Goal: Information Seeking & Learning: Find specific fact

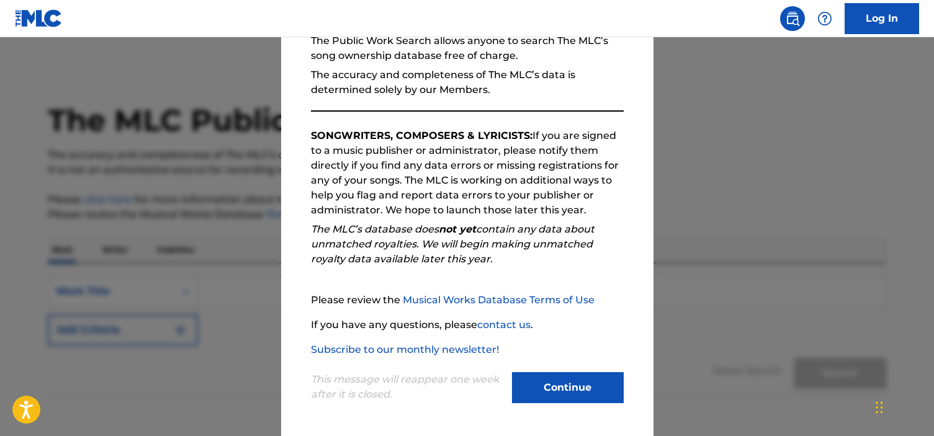
scroll to position [1, 0]
click at [549, 386] on button "Continue" at bounding box center [568, 387] width 112 height 31
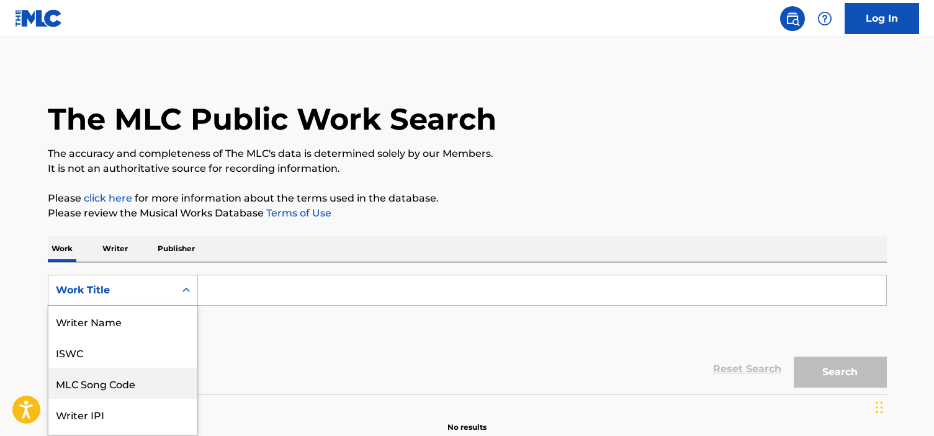
scroll to position [58, 0]
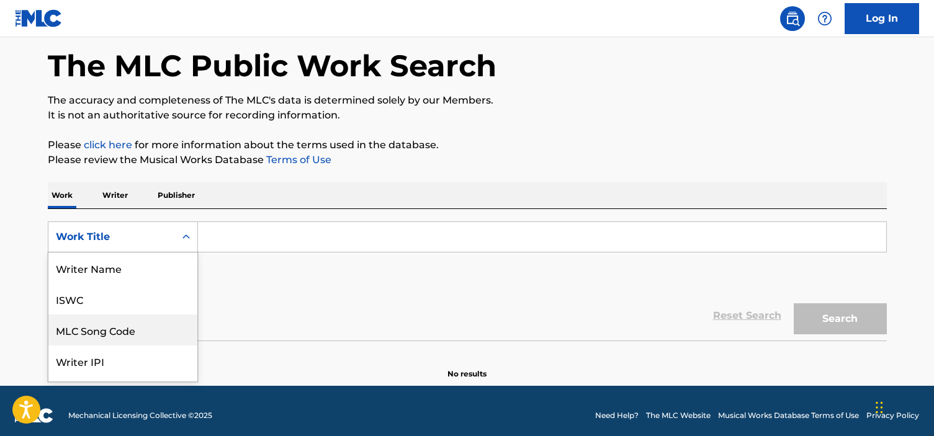
click at [182, 253] on div "MLC Song Code, 3 of 8. 8 results available. Use Up and Down to choose options, …" at bounding box center [123, 237] width 150 height 31
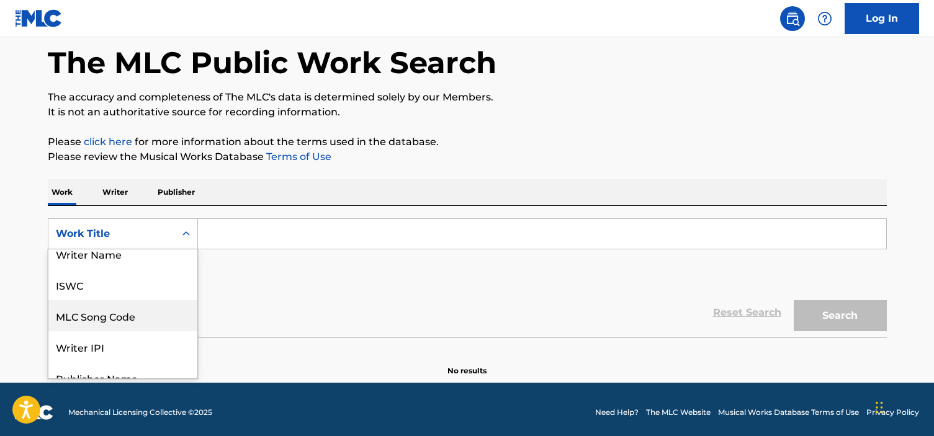
scroll to position [0, 0]
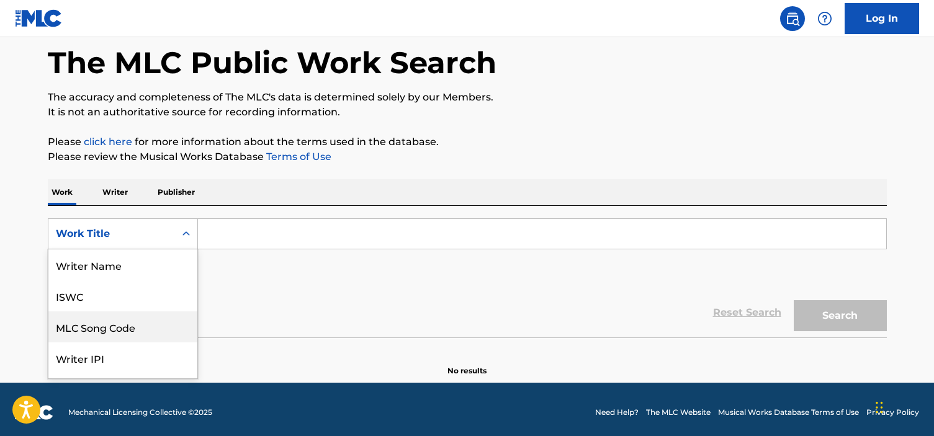
click at [101, 332] on div "MLC Song Code" at bounding box center [122, 327] width 149 height 31
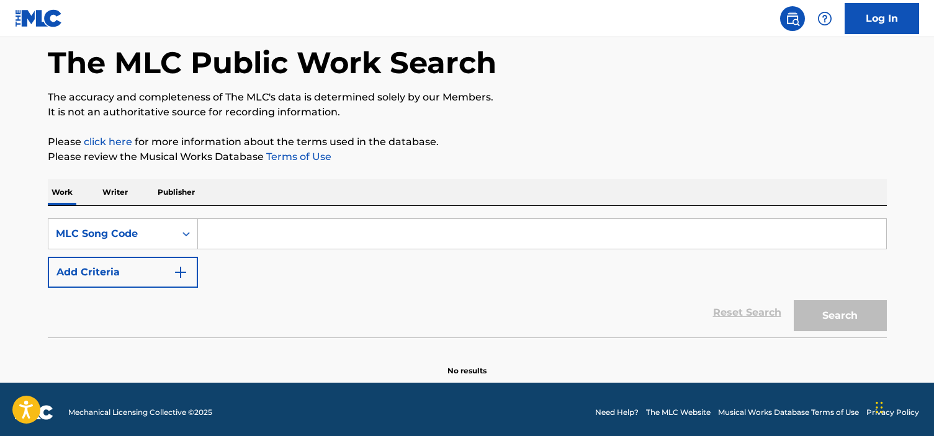
click at [208, 235] on input "Search Form" at bounding box center [542, 234] width 688 height 30
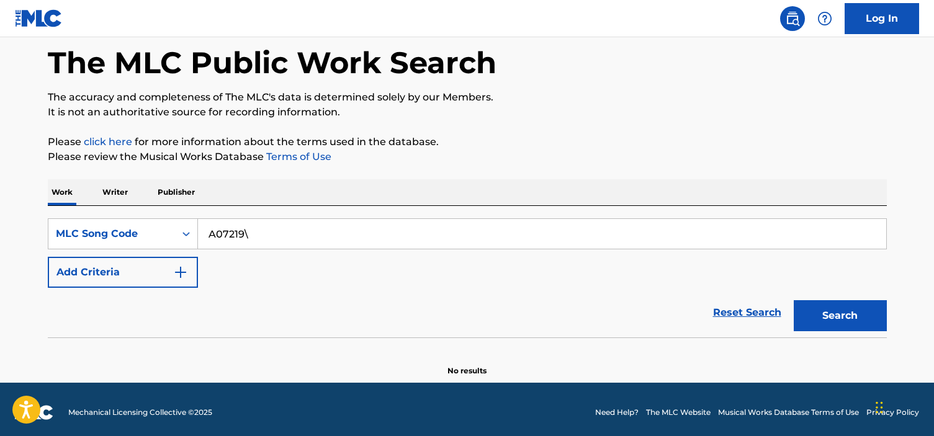
click at [794, 300] on button "Search" at bounding box center [840, 315] width 93 height 31
type input "A07219"
click at [794, 300] on button "Search" at bounding box center [840, 315] width 93 height 31
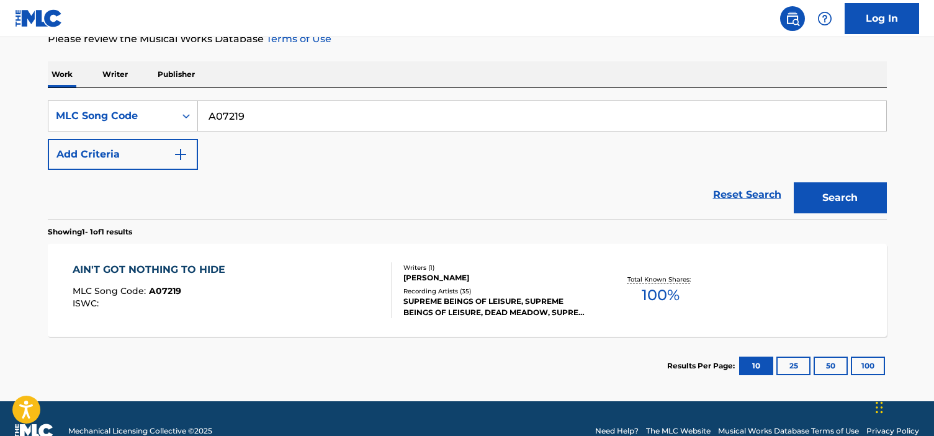
scroll to position [201, 0]
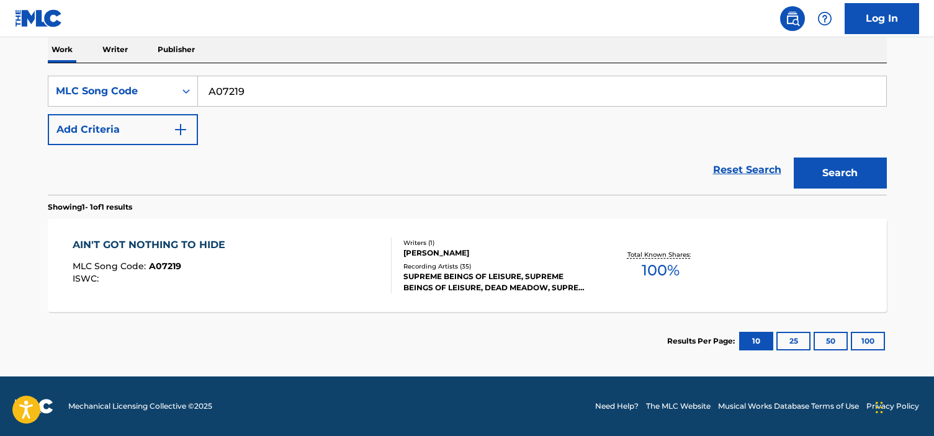
click at [327, 288] on div "AIN'T GOT NOTHING TO HIDE MLC Song Code : A07219 ISWC :" at bounding box center [232, 266] width 319 height 56
